Goal: Information Seeking & Learning: Learn about a topic

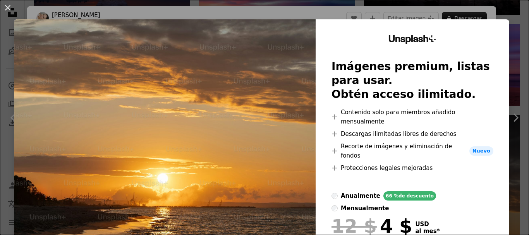
click at [513, 120] on div "An X shape Unsplash+ Imágenes premium, listas para usar. Obtén acceso ilimitado…" at bounding box center [264, 117] width 529 height 235
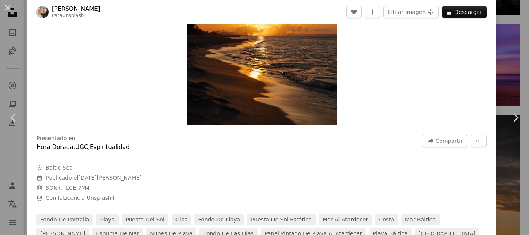
scroll to position [194, 0]
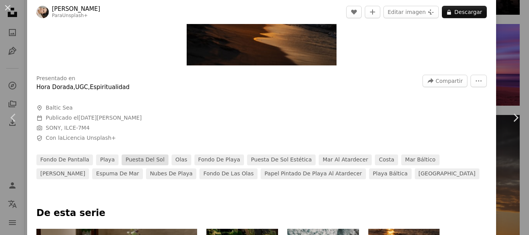
click at [129, 158] on link "puesta del sol" at bounding box center [145, 160] width 47 height 11
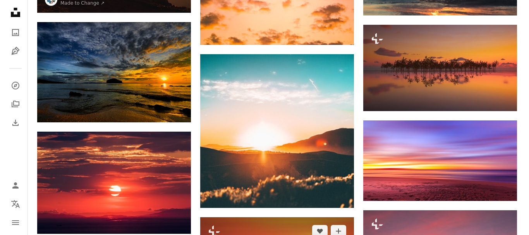
scroll to position [488, 0]
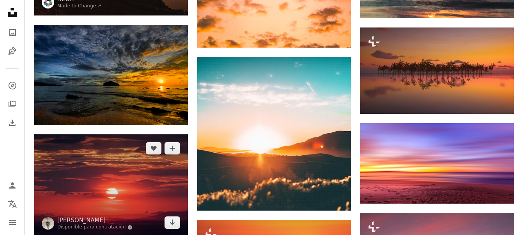
click at [84, 179] on img at bounding box center [111, 185] width 154 height 102
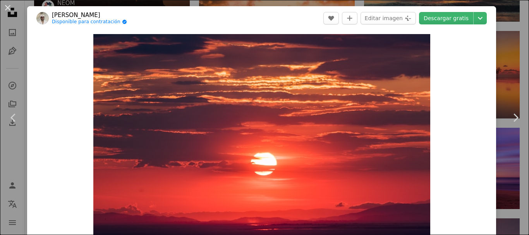
click at [462, 190] on div "Zoom in" at bounding box center [261, 146] width 469 height 232
click at [511, 120] on icon "Chevron right" at bounding box center [515, 118] width 12 height 12
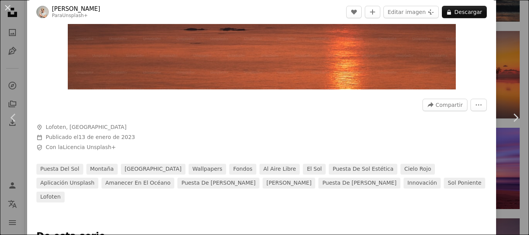
scroll to position [194, 0]
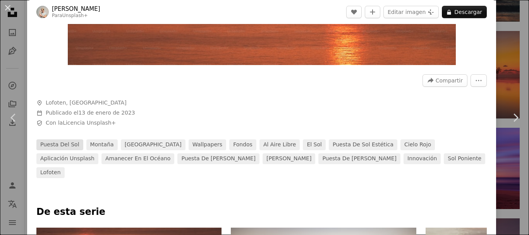
click at [65, 145] on link "puesta del sol" at bounding box center [59, 144] width 47 height 11
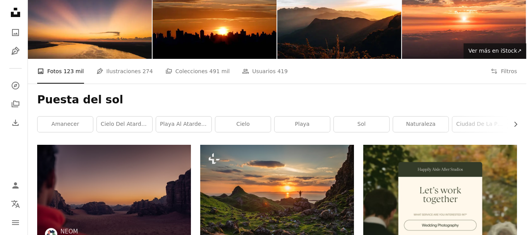
scroll to position [155, 0]
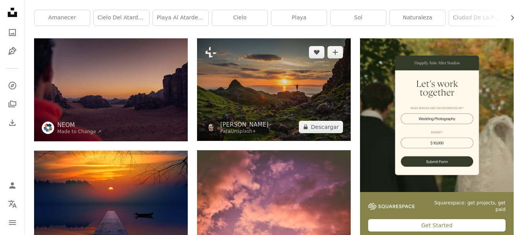
click at [284, 109] on img at bounding box center [274, 89] width 154 height 102
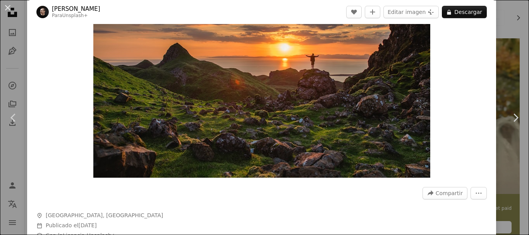
scroll to position [232, 0]
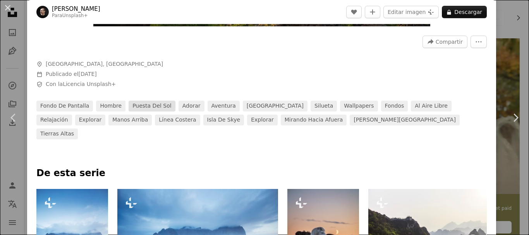
click at [139, 103] on link "puesta del sol" at bounding box center [152, 106] width 47 height 11
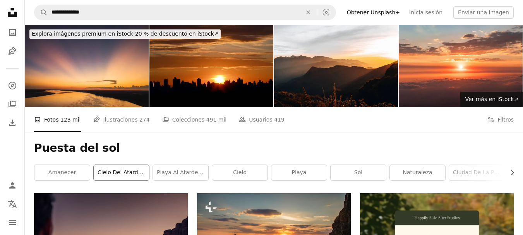
click at [127, 174] on link "cielo del atardecer" at bounding box center [121, 172] width 55 height 15
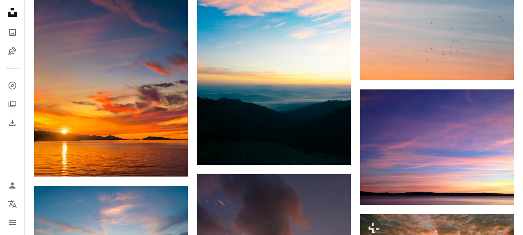
scroll to position [659, 0]
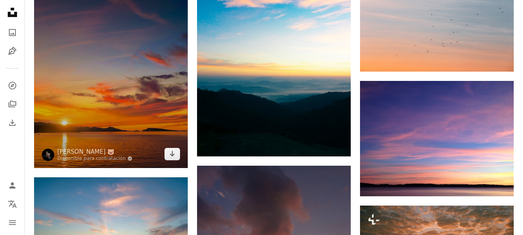
click at [122, 142] on img at bounding box center [111, 72] width 154 height 192
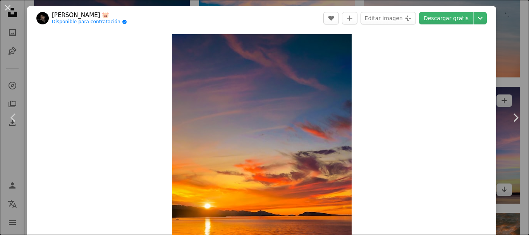
drag, startPoint x: 505, startPoint y: 191, endPoint x: 500, endPoint y: 169, distance: 21.8
click at [505, 191] on div "An X shape Chevron left Chevron right [PERSON_NAME] 🐷 Disponible para contratac…" at bounding box center [264, 117] width 529 height 235
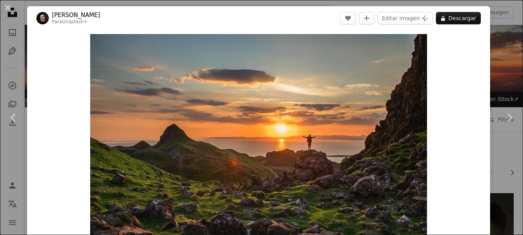
scroll to position [155, 0]
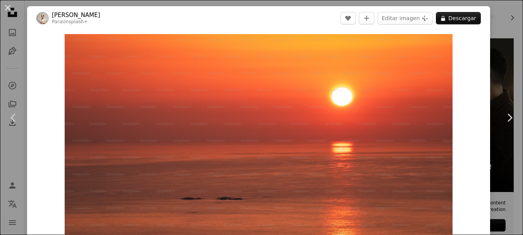
scroll to position [488, 0]
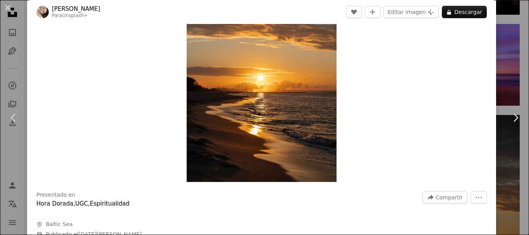
scroll to position [77, 0]
click at [275, 101] on img "Ampliar en esta imagen" at bounding box center [262, 69] width 150 height 225
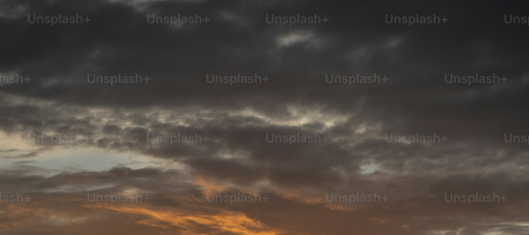
scroll to position [272, 0]
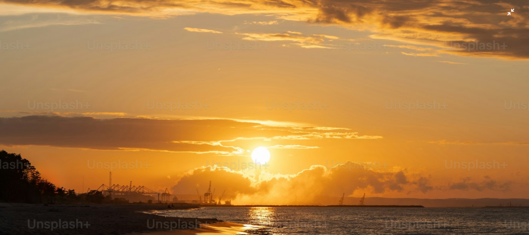
click at [507, 15] on img "Reducir el zoom en esta imagen" at bounding box center [265, 125] width 530 height 795
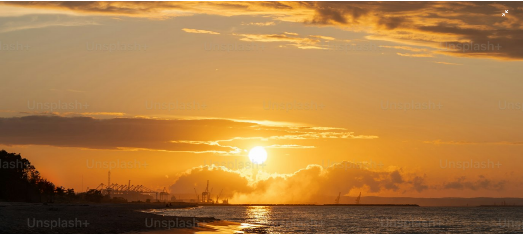
scroll to position [34, 0]
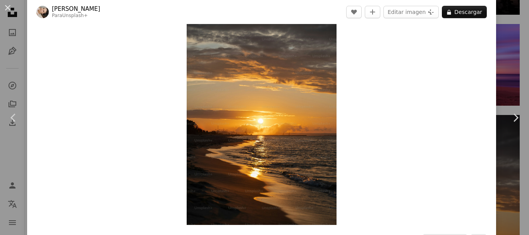
click at [512, 63] on div "An X shape Chevron left Chevron right [PERSON_NAME] Para Unsplash+ A heart A pl…" at bounding box center [264, 117] width 529 height 235
